Goal: Information Seeking & Learning: Learn about a topic

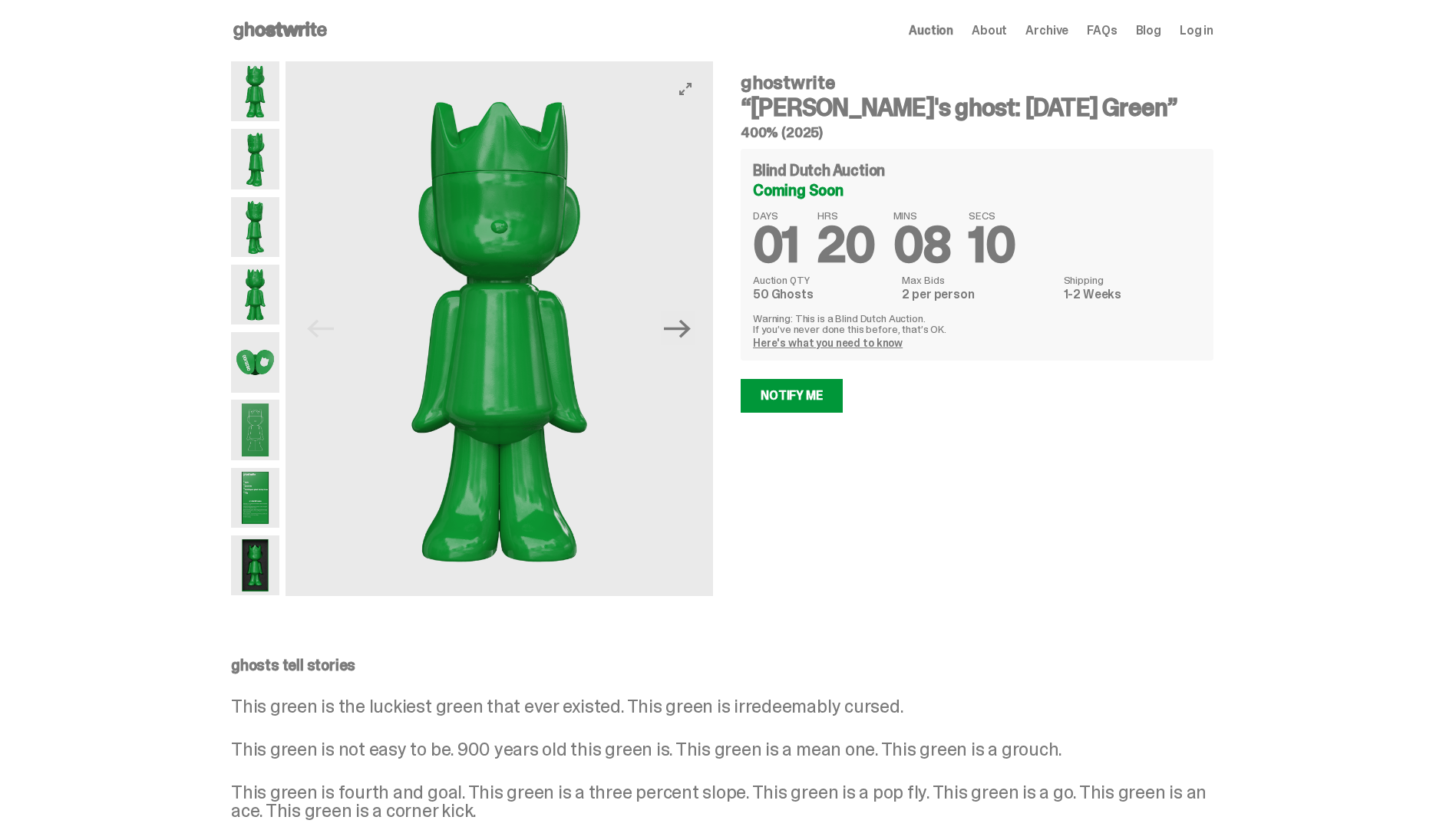
click at [259, 504] on img at bounding box center [256, 498] width 48 height 60
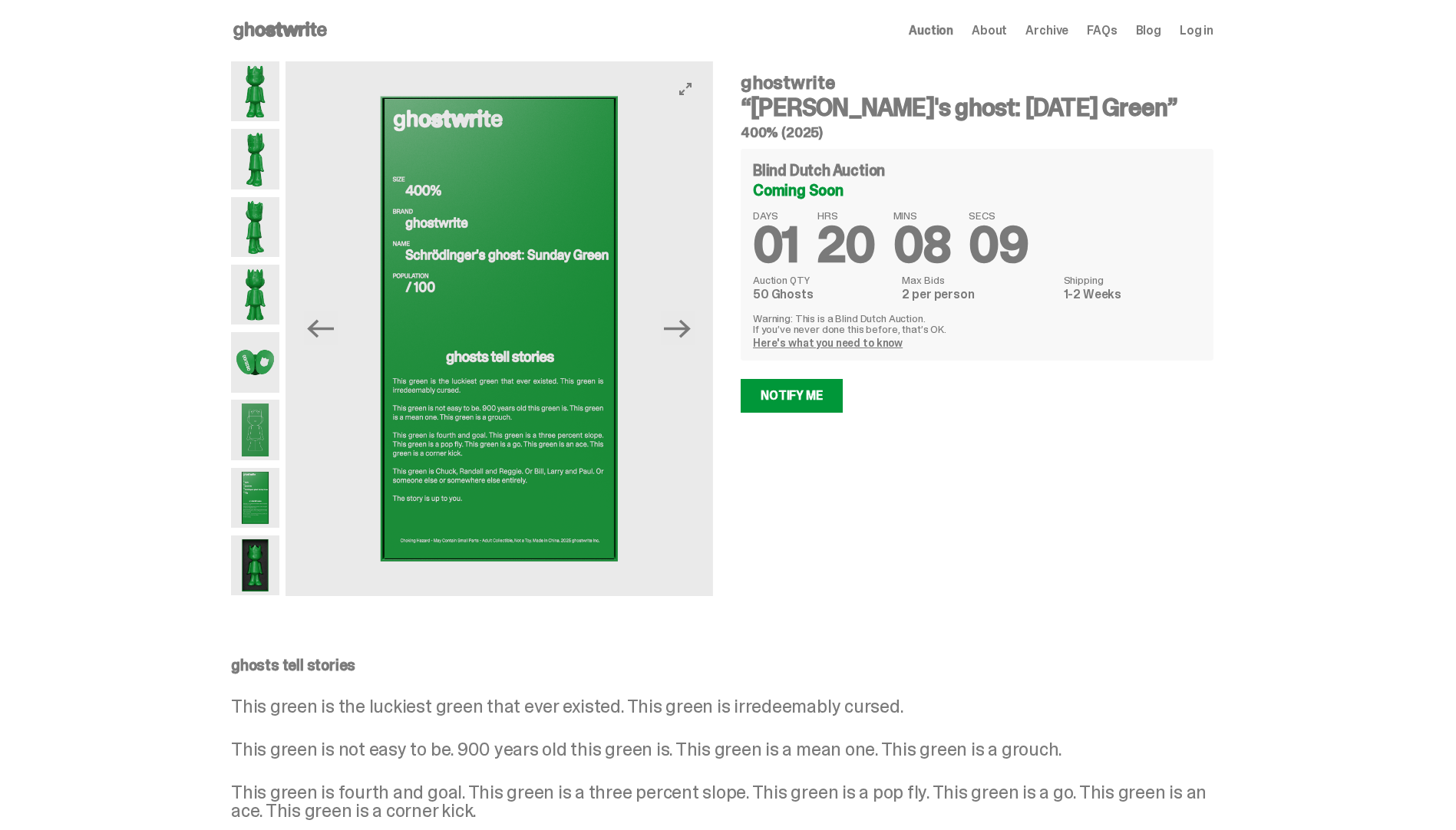
click at [259, 437] on img at bounding box center [256, 429] width 48 height 60
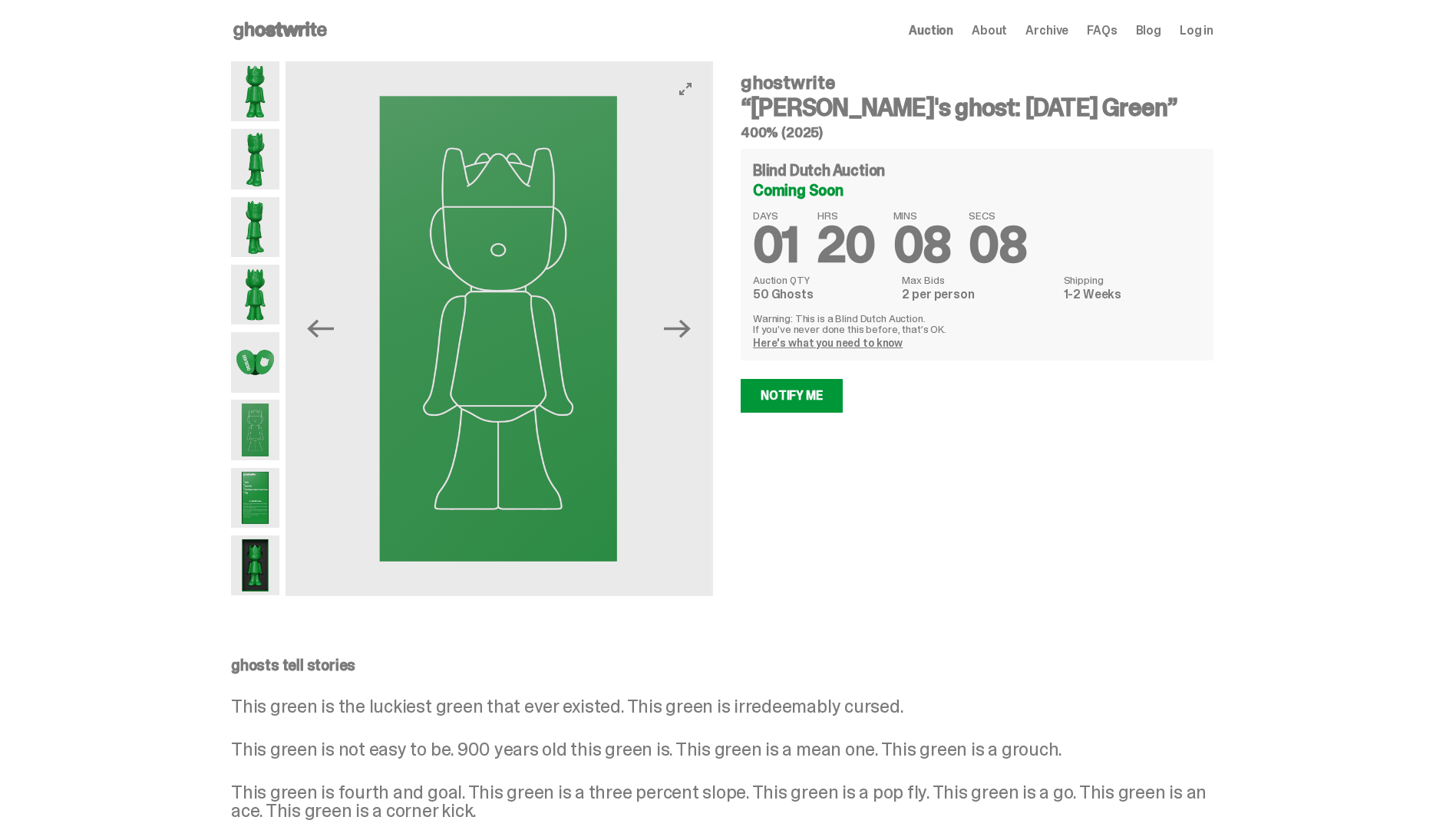
click at [264, 372] on img at bounding box center [256, 362] width 48 height 60
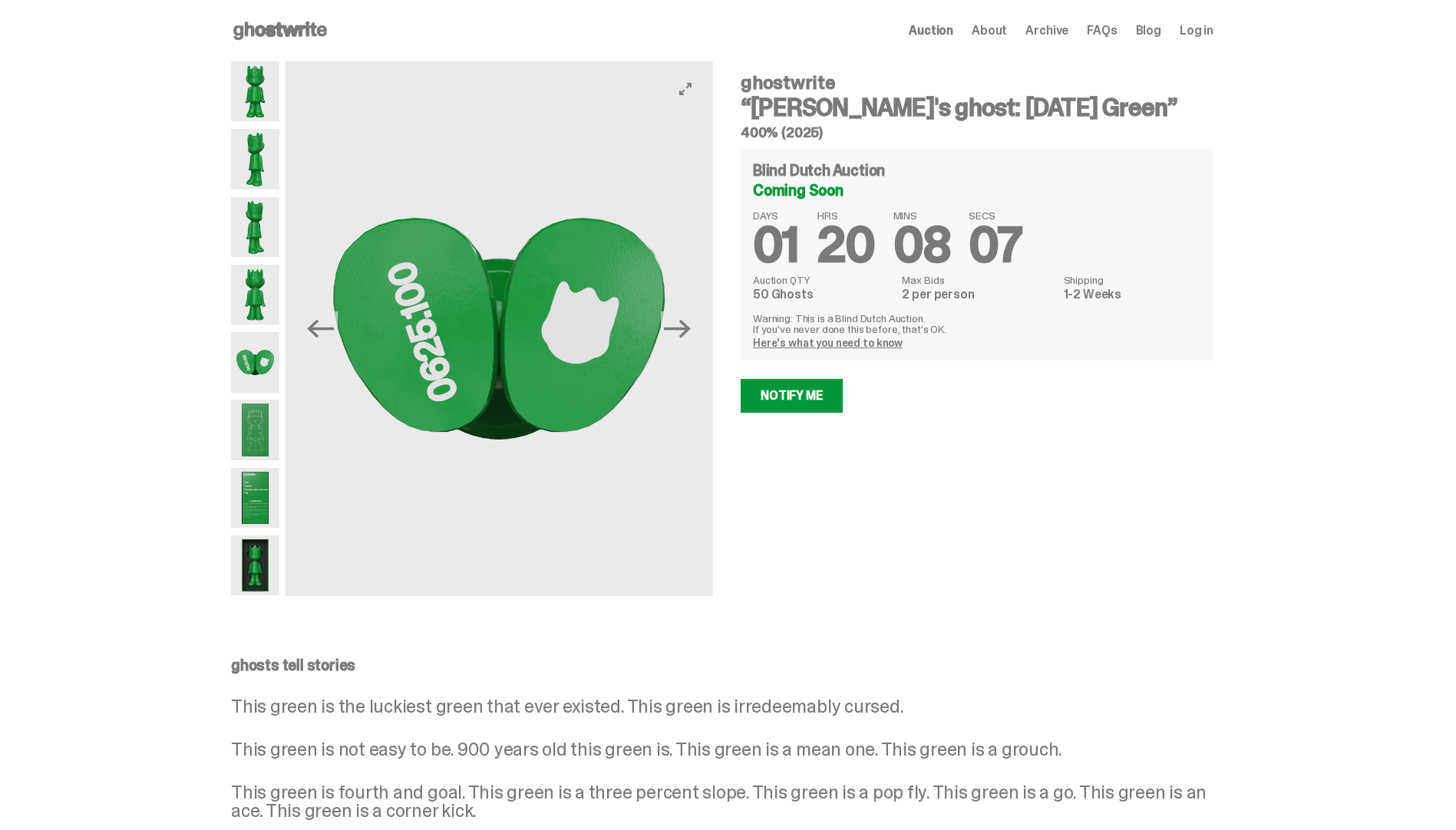
click at [254, 231] on img at bounding box center [256, 227] width 48 height 60
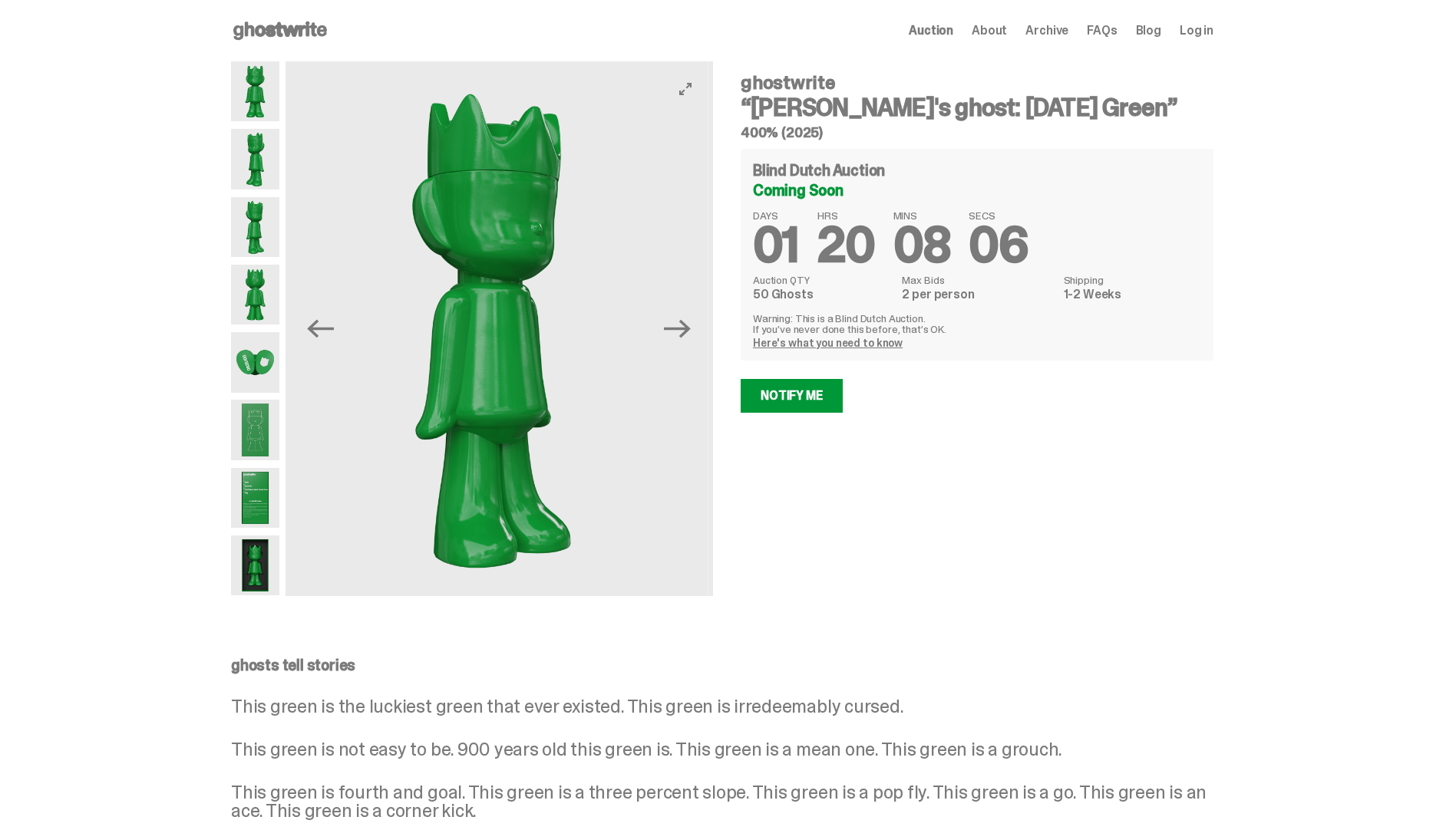
click at [257, 158] on img at bounding box center [256, 158] width 48 height 60
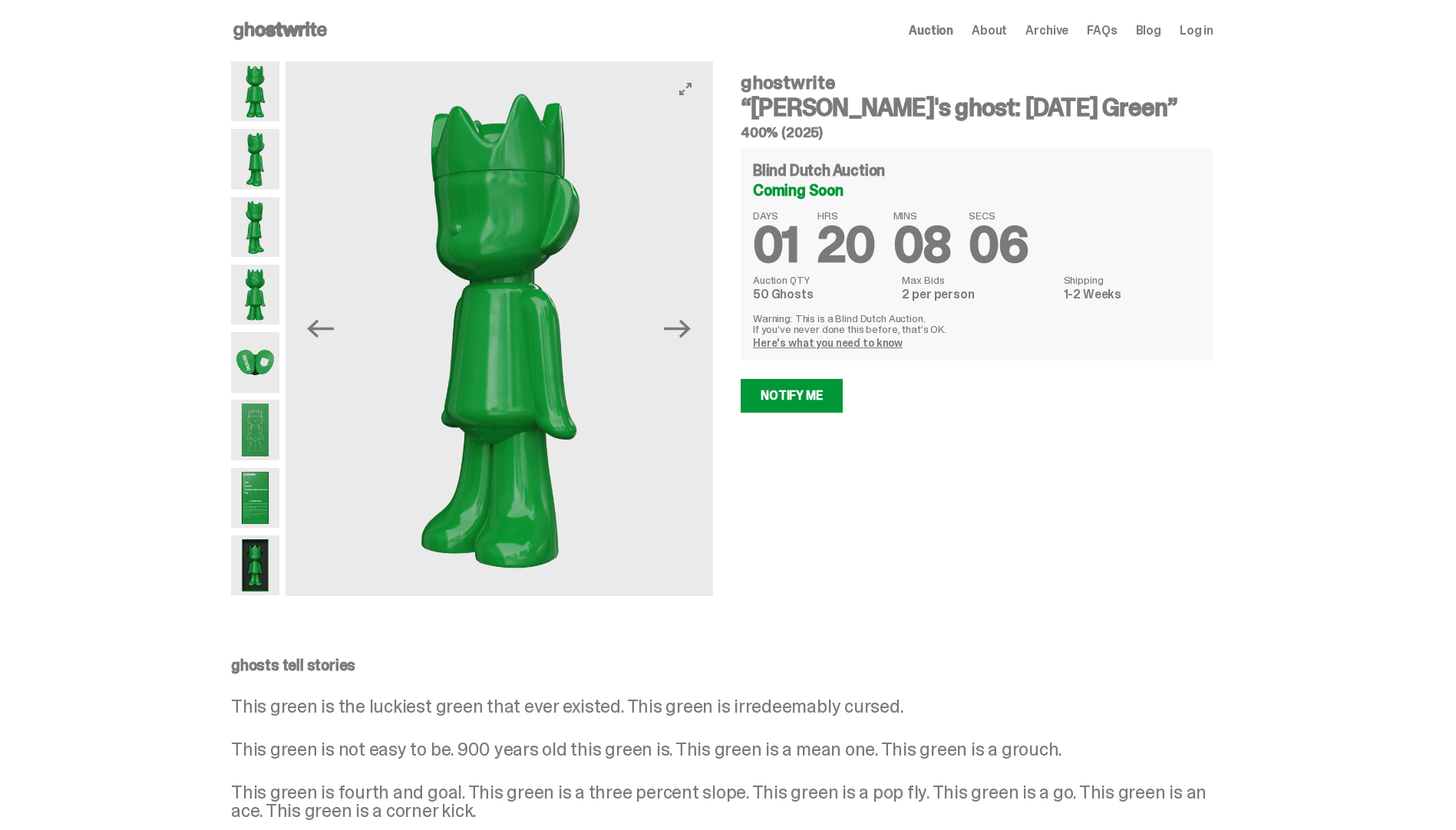
click at [264, 95] on img at bounding box center [256, 91] width 48 height 60
